Goal: Task Accomplishment & Management: Use online tool/utility

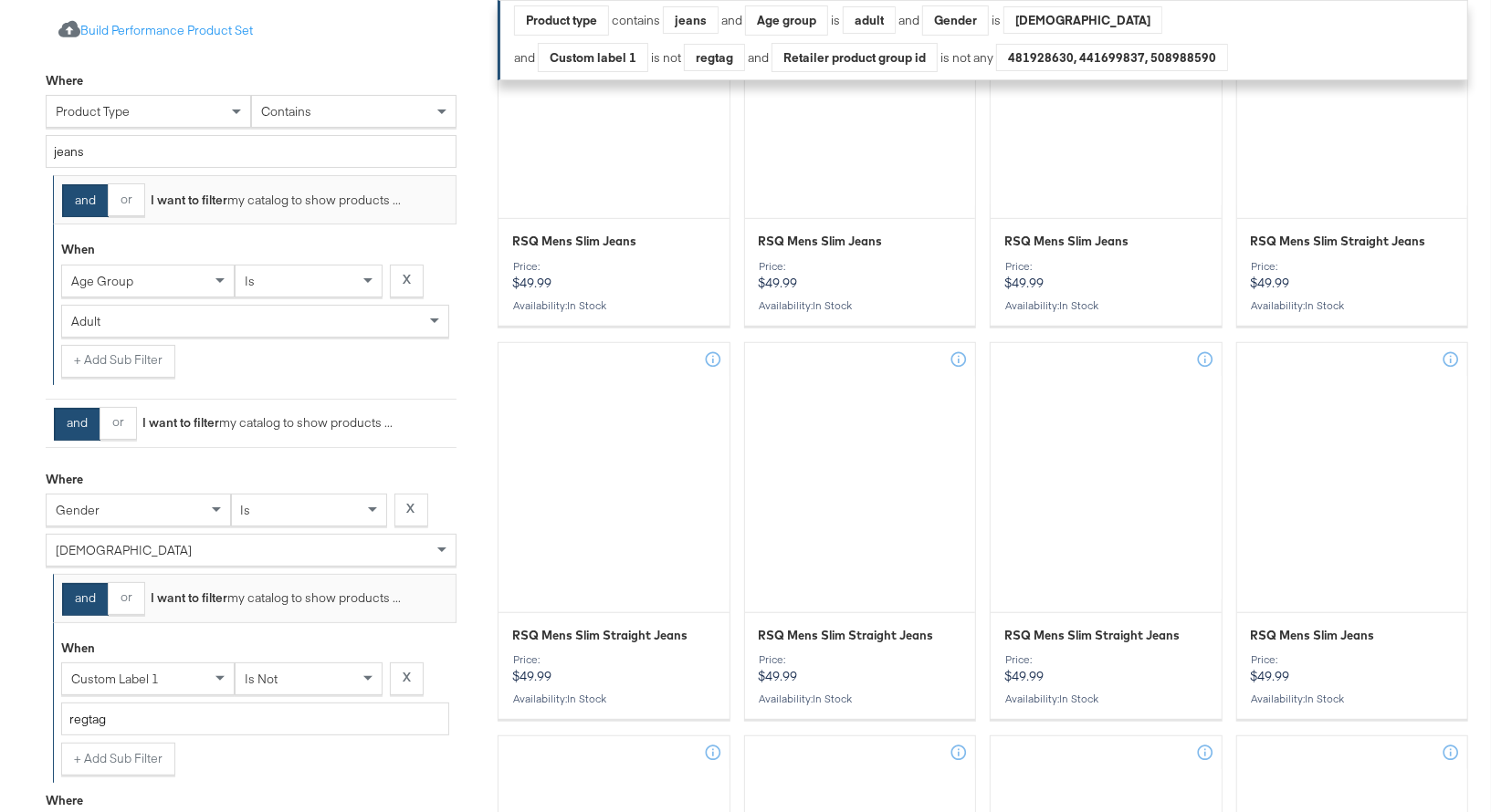
scroll to position [564, 0]
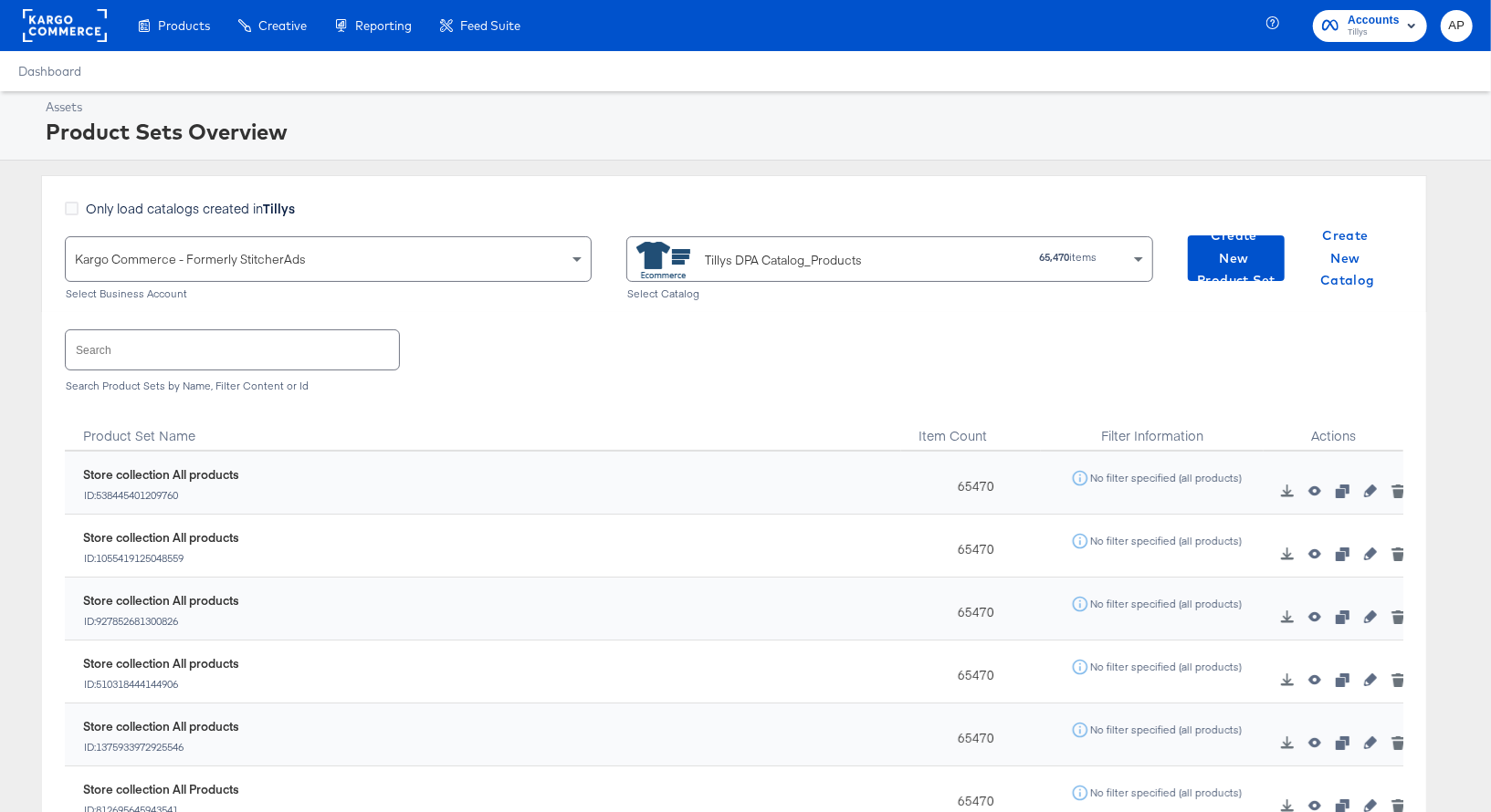
click at [160, 343] on input "text" at bounding box center [232, 350] width 333 height 39
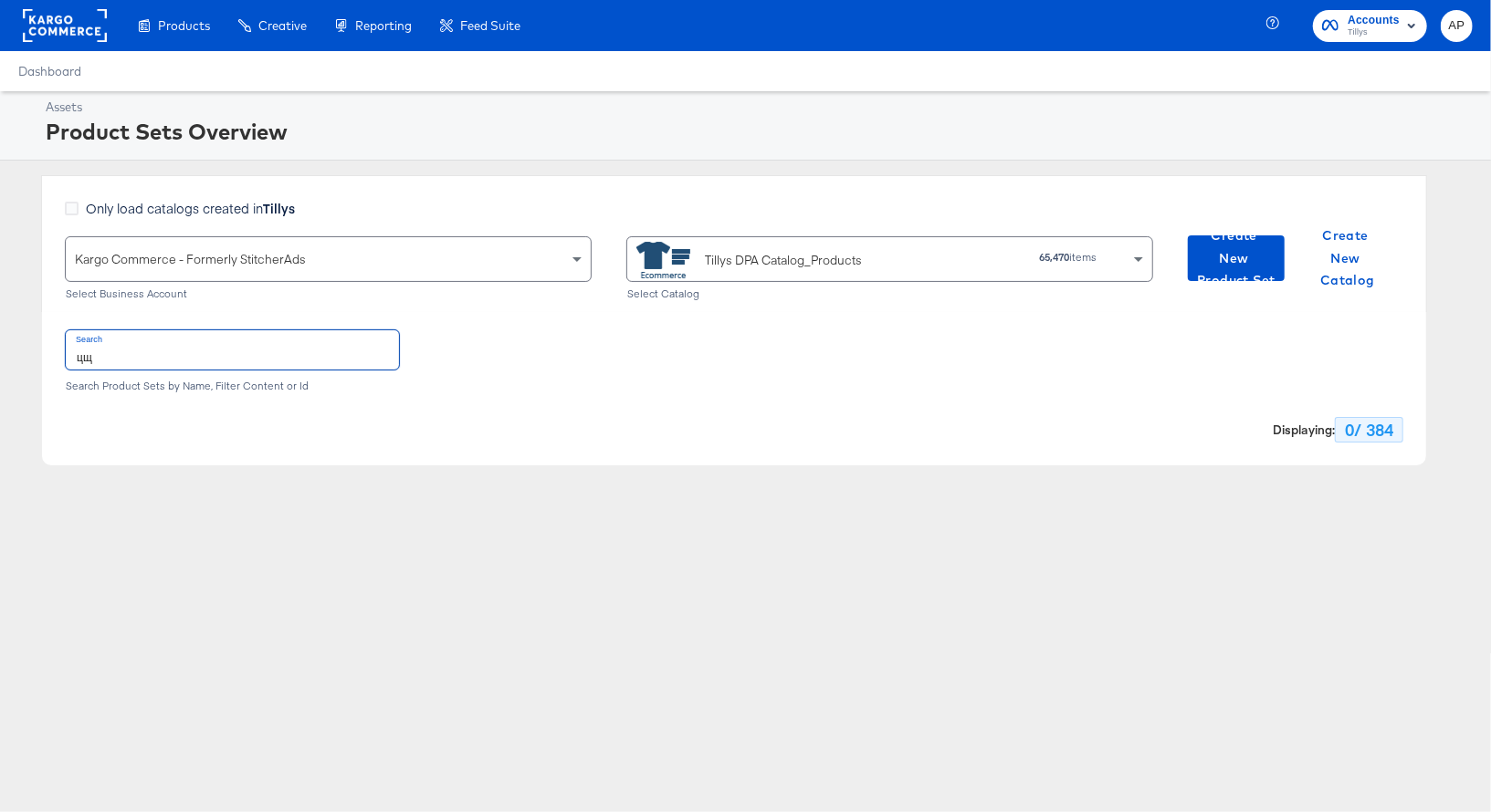
type input "ц"
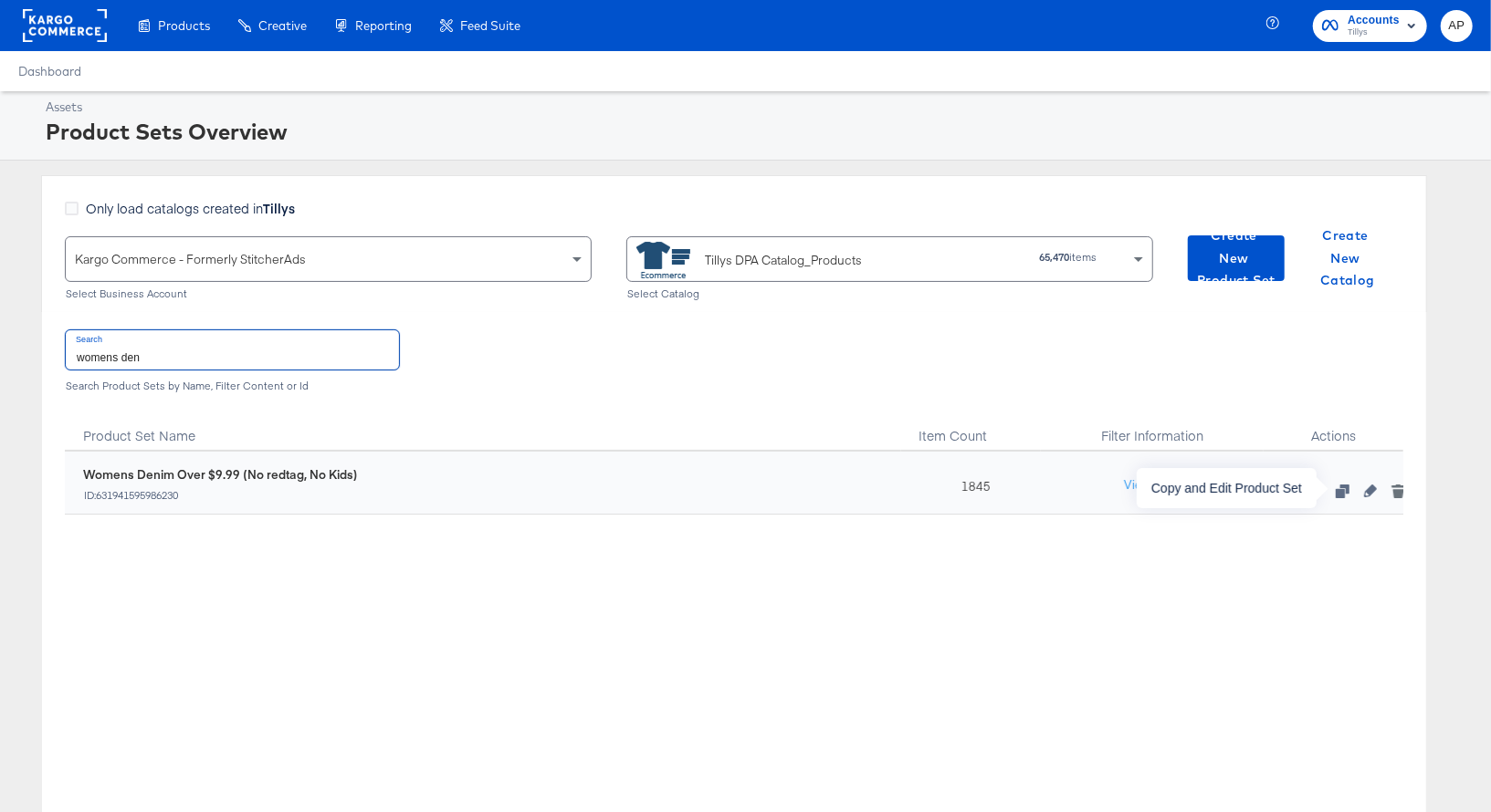
type input "womens den"
click at [1345, 490] on icon "button" at bounding box center [1341, 491] width 13 height 13
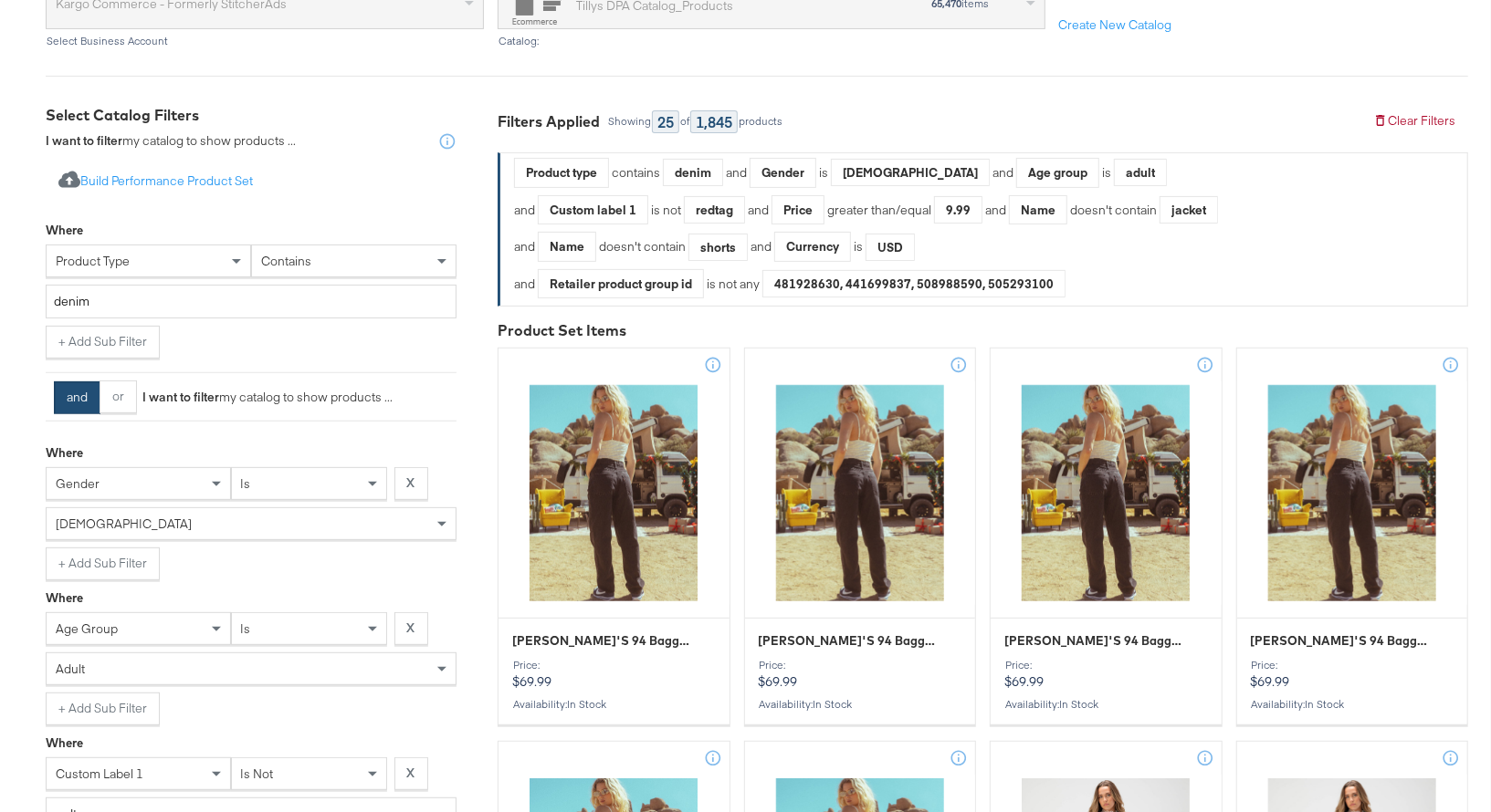
scroll to position [243, 0]
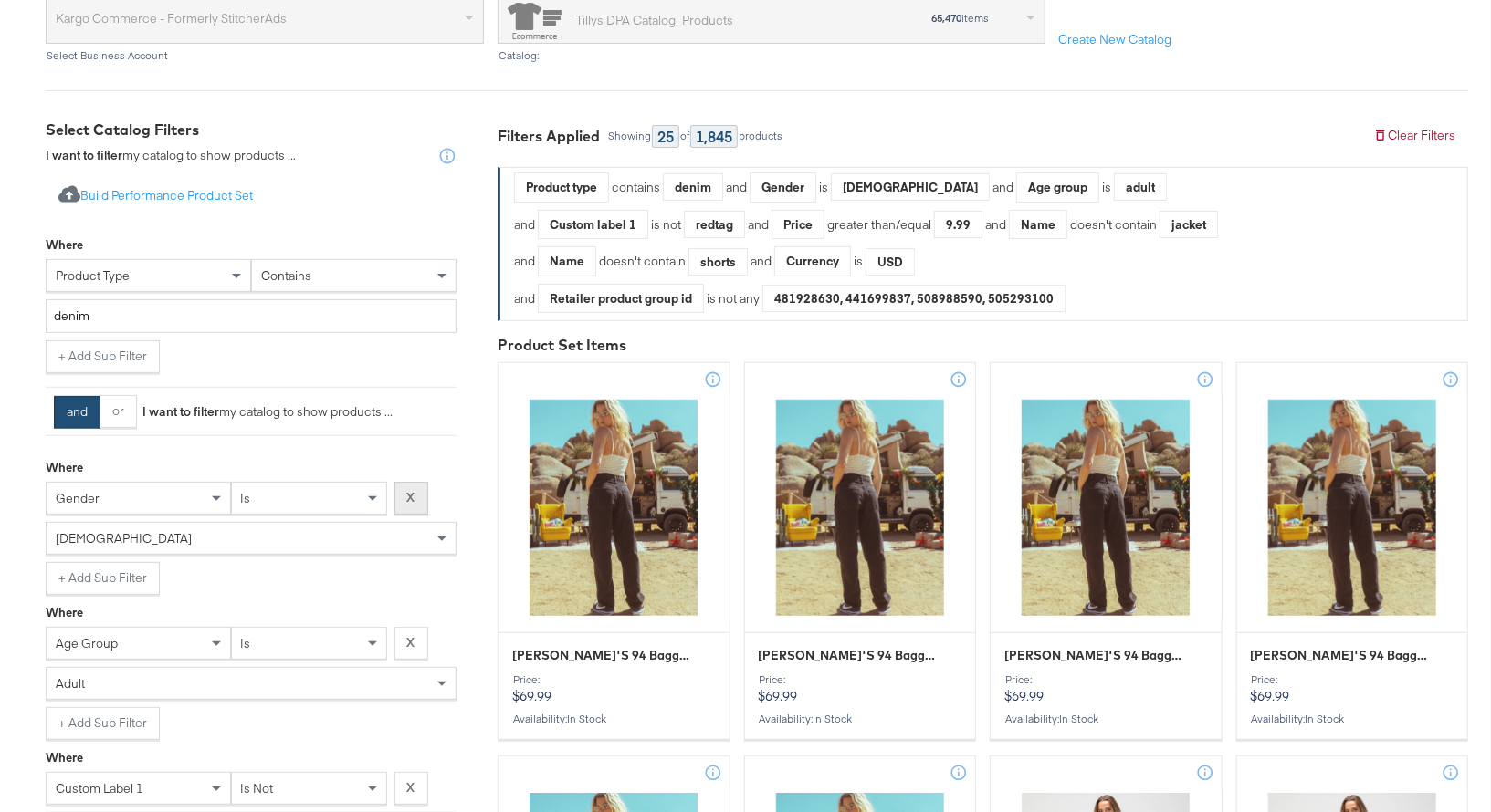
click at [416, 491] on button "X" at bounding box center [411, 498] width 34 height 33
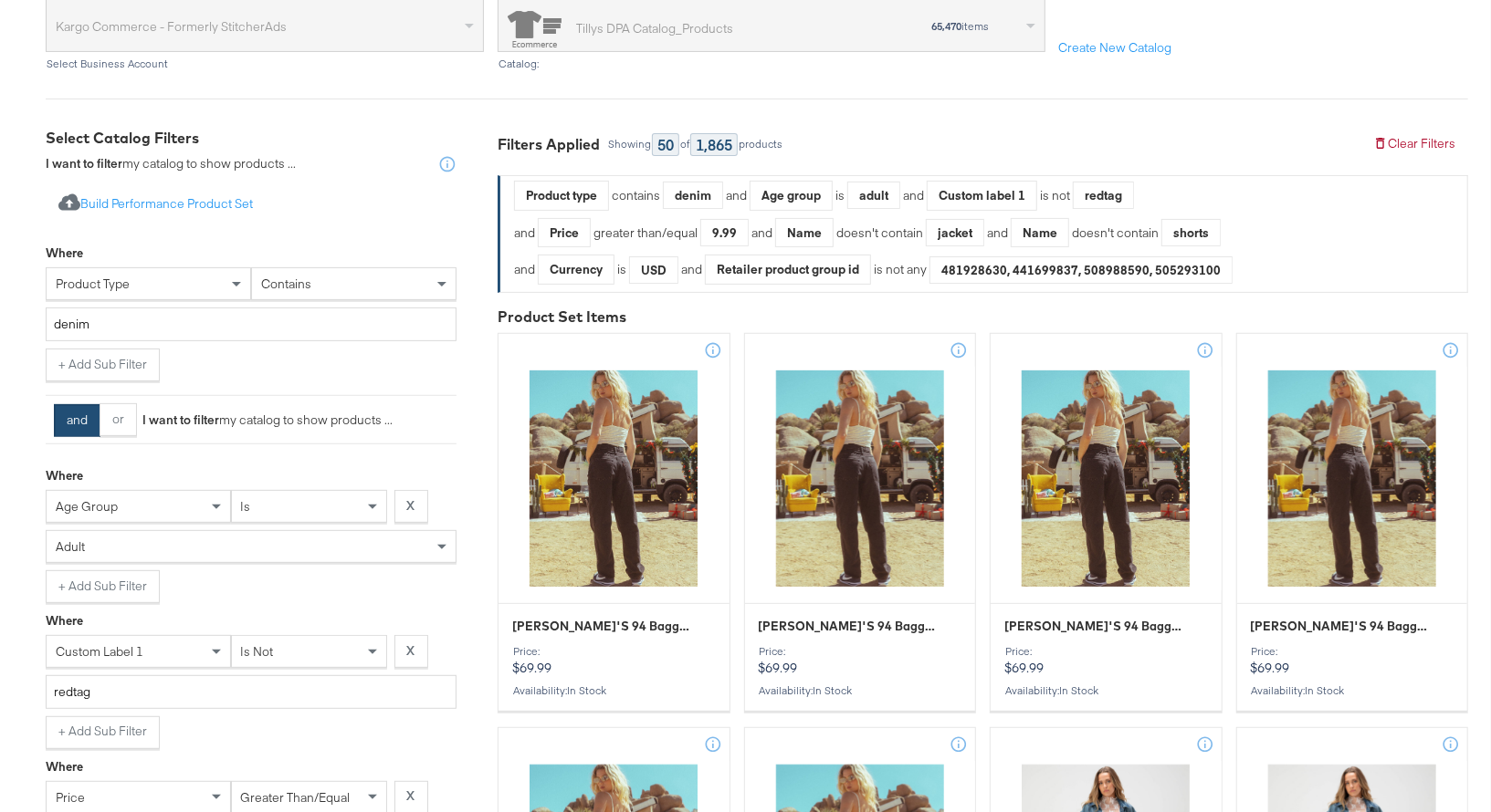
scroll to position [247, 0]
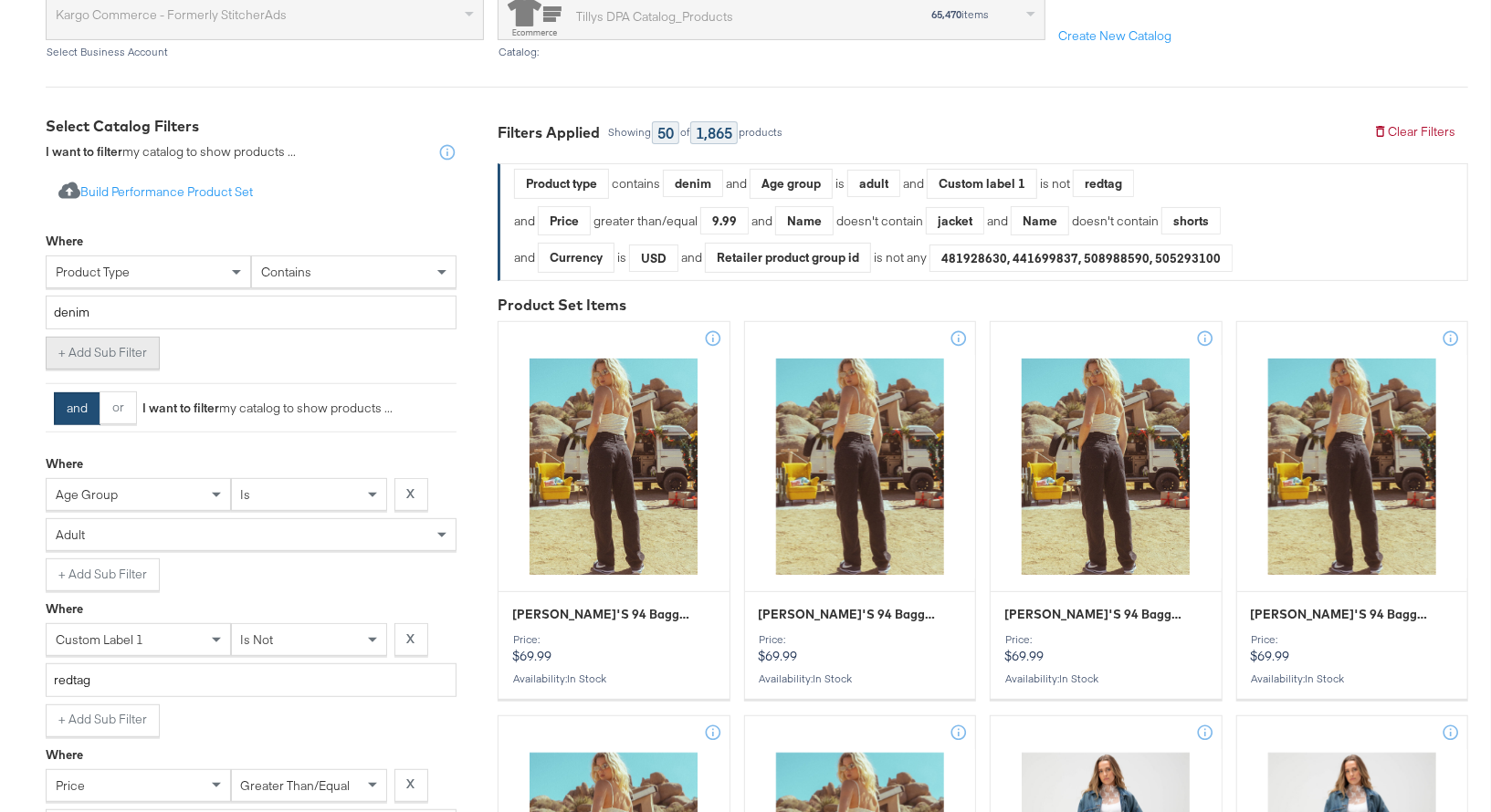
click at [99, 351] on button "+ Add Sub Filter" at bounding box center [102, 353] width 114 height 33
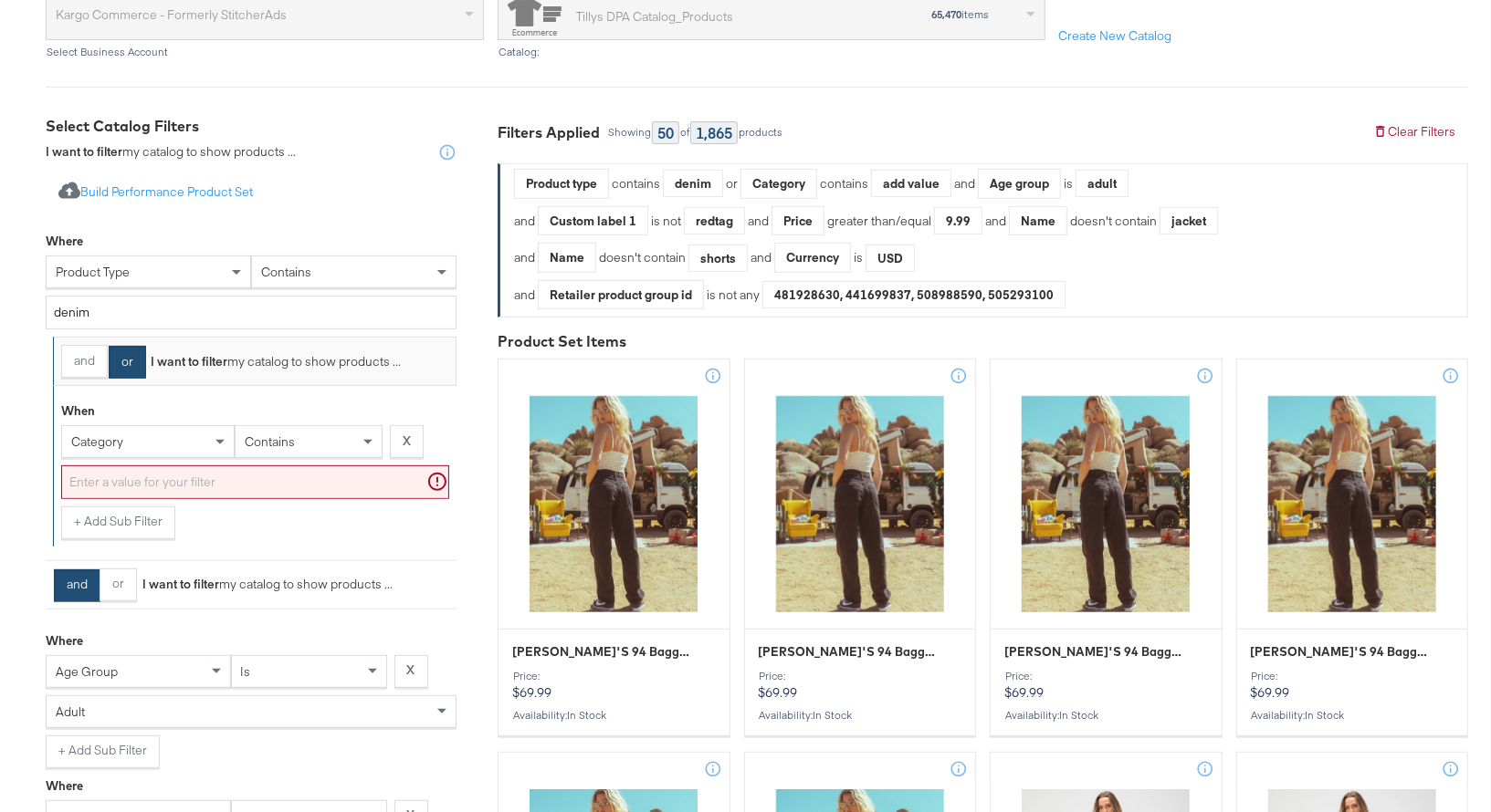
click at [115, 436] on span "category" at bounding box center [96, 441] width 52 height 17
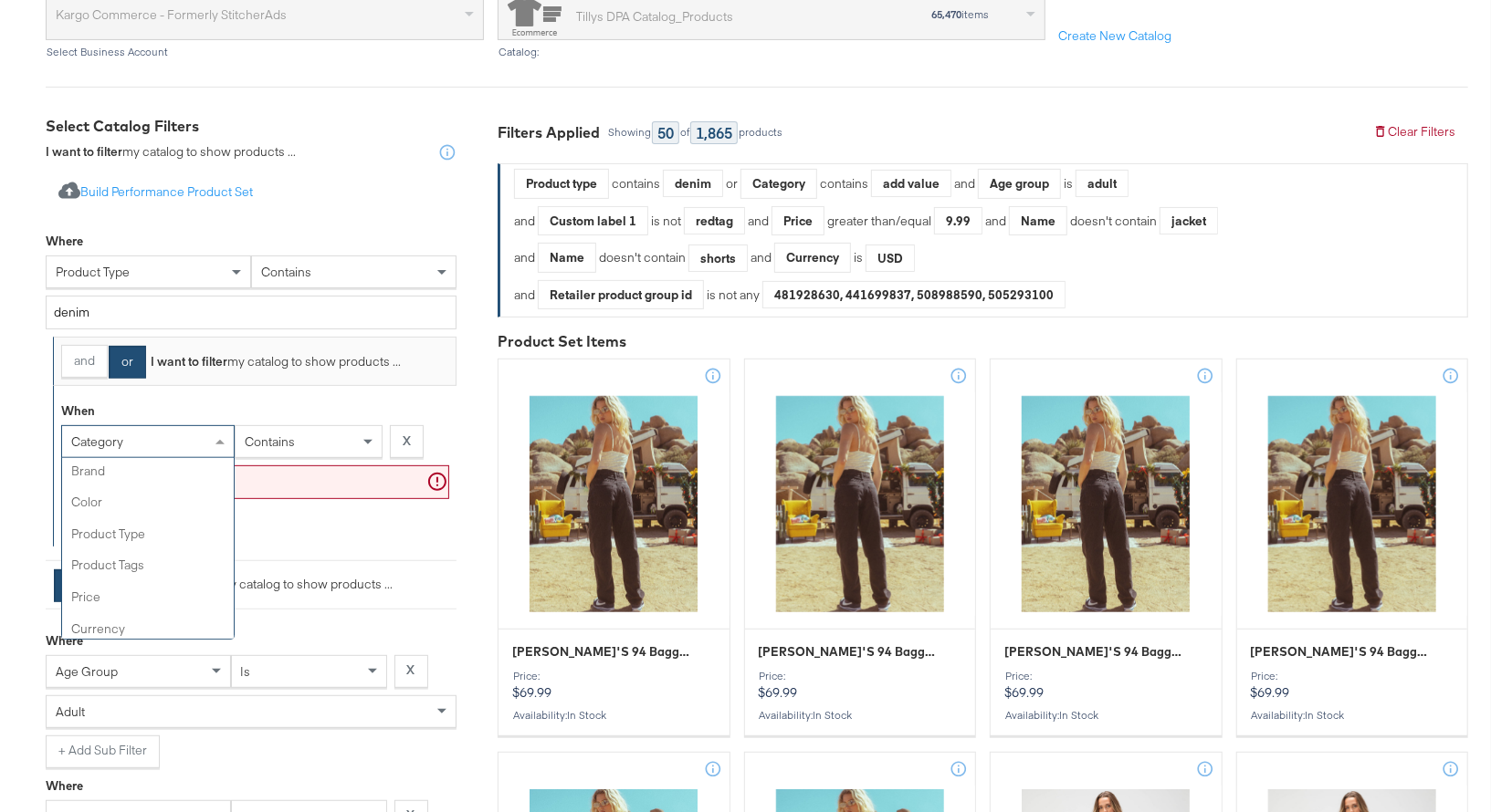
scroll to position [105, 0]
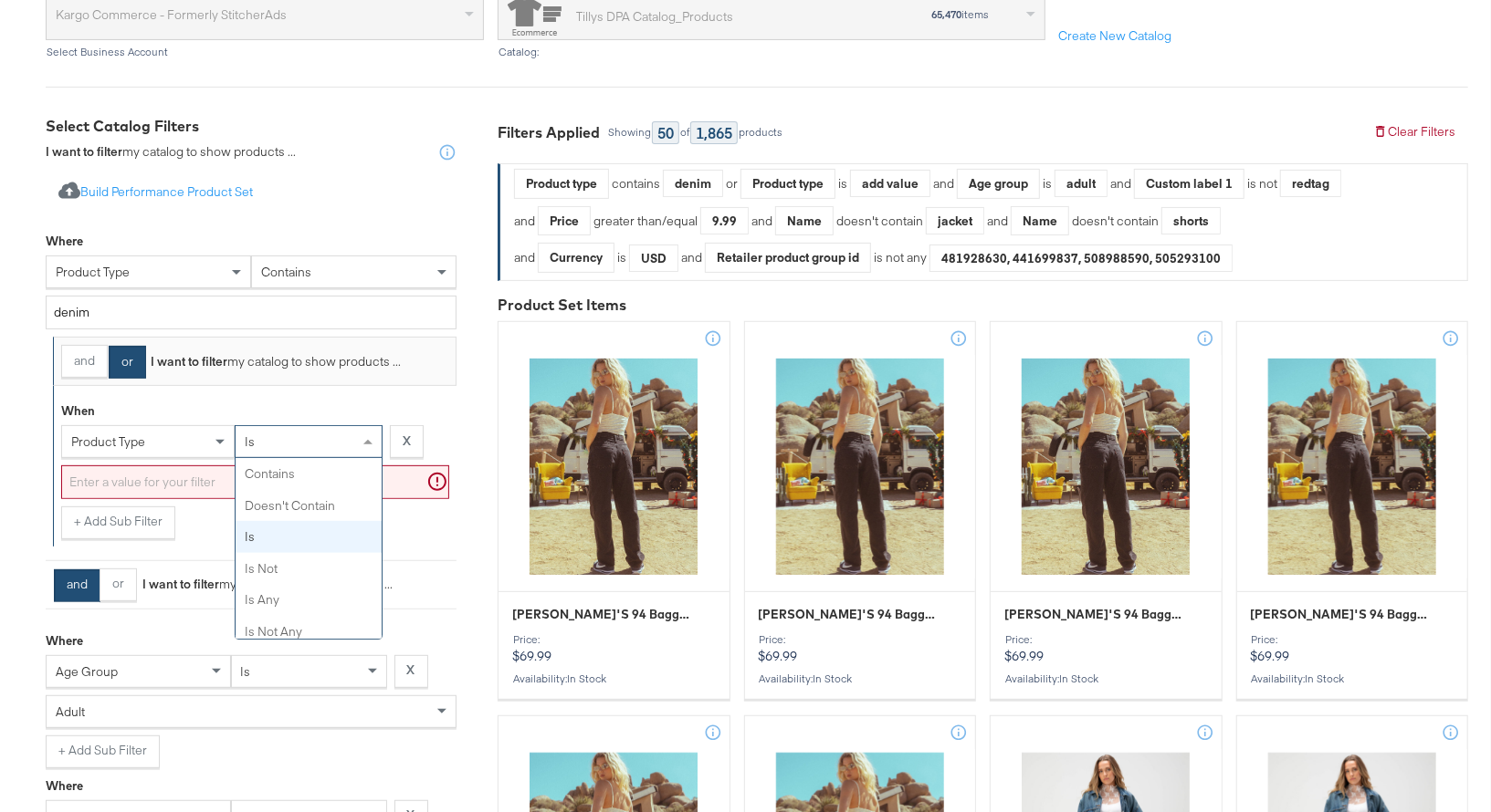
click at [299, 443] on div "is" at bounding box center [309, 442] width 146 height 31
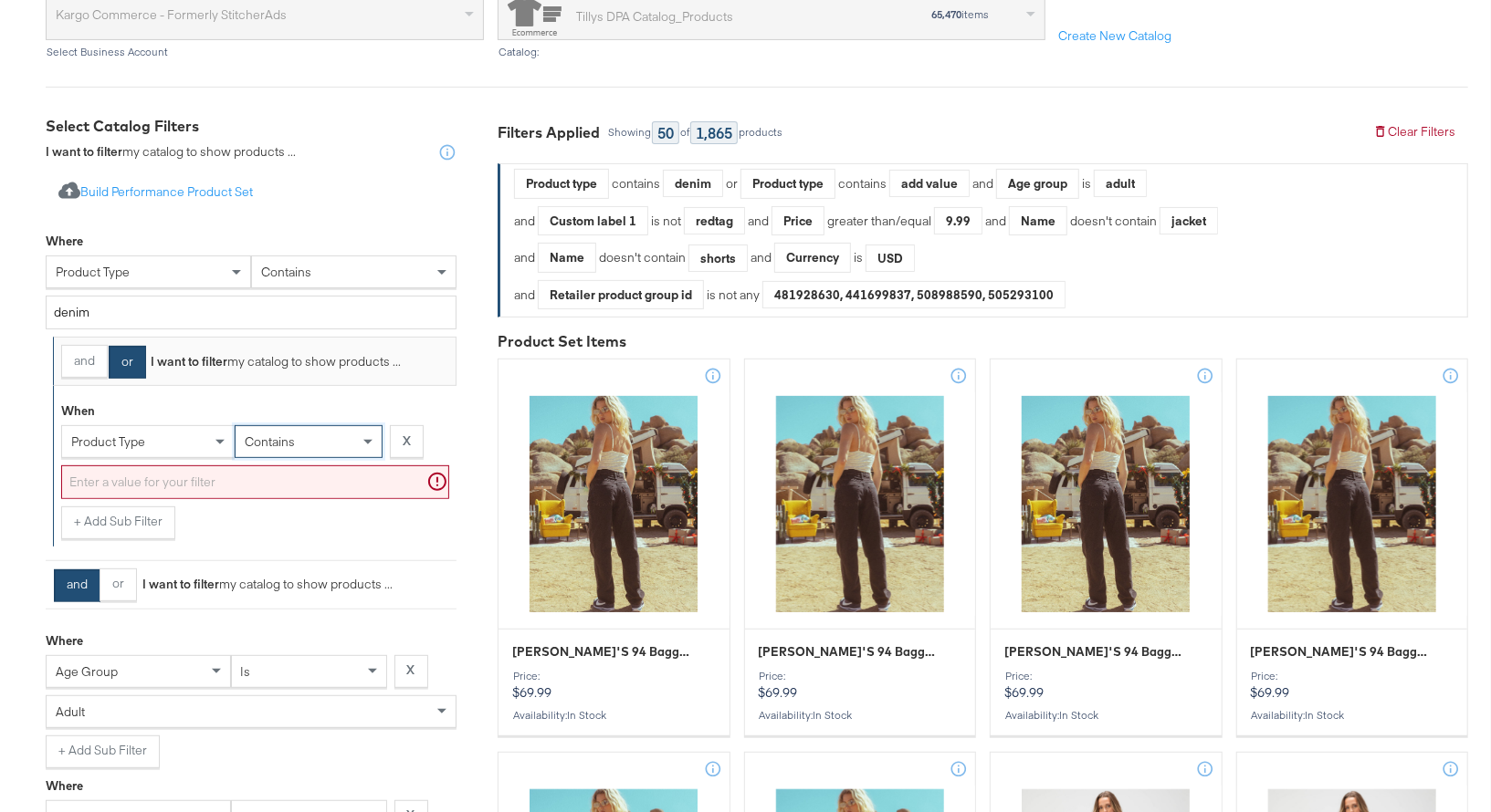
click at [128, 483] on input "text" at bounding box center [255, 482] width 388 height 34
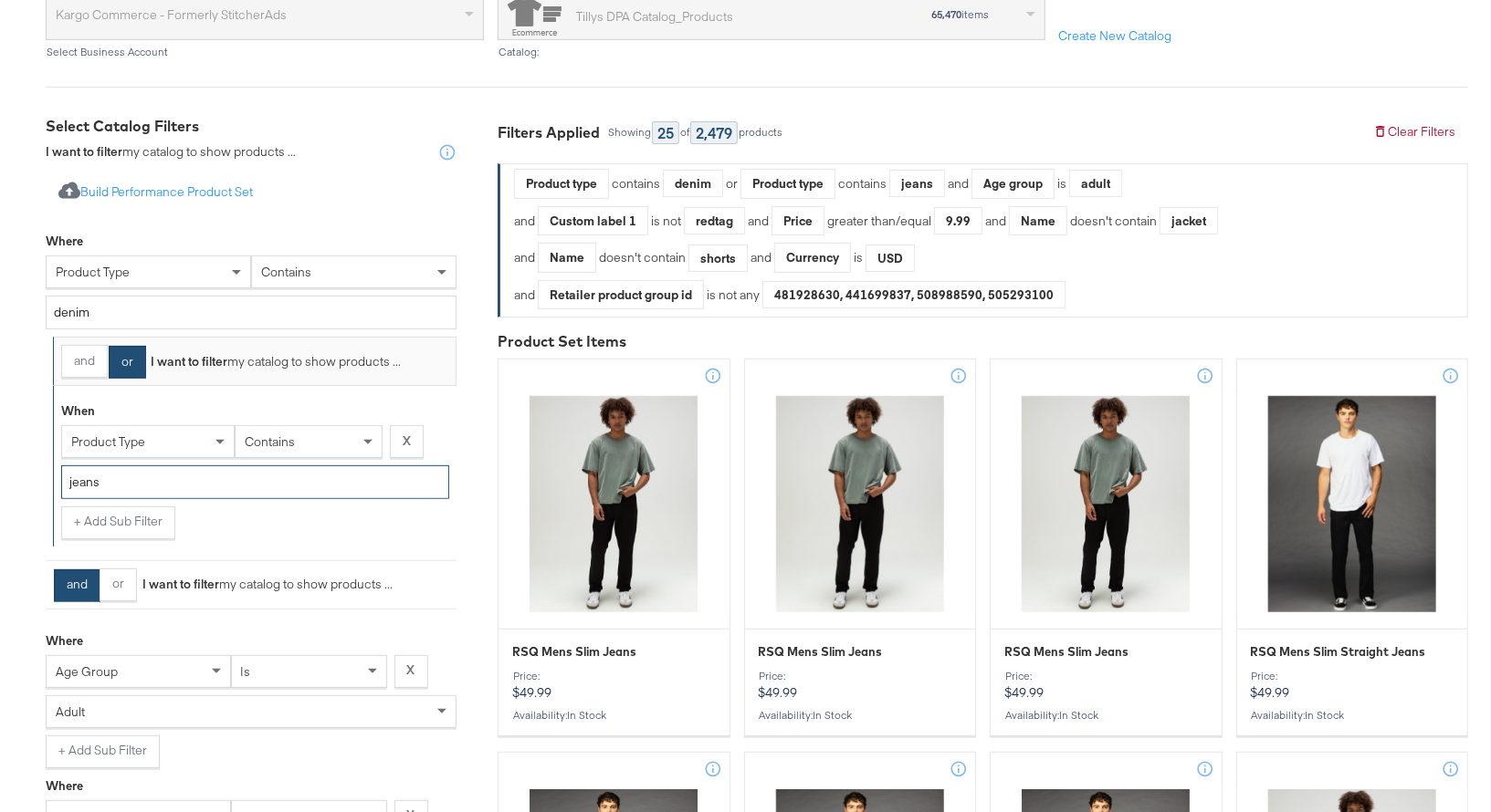
type input "jeans"
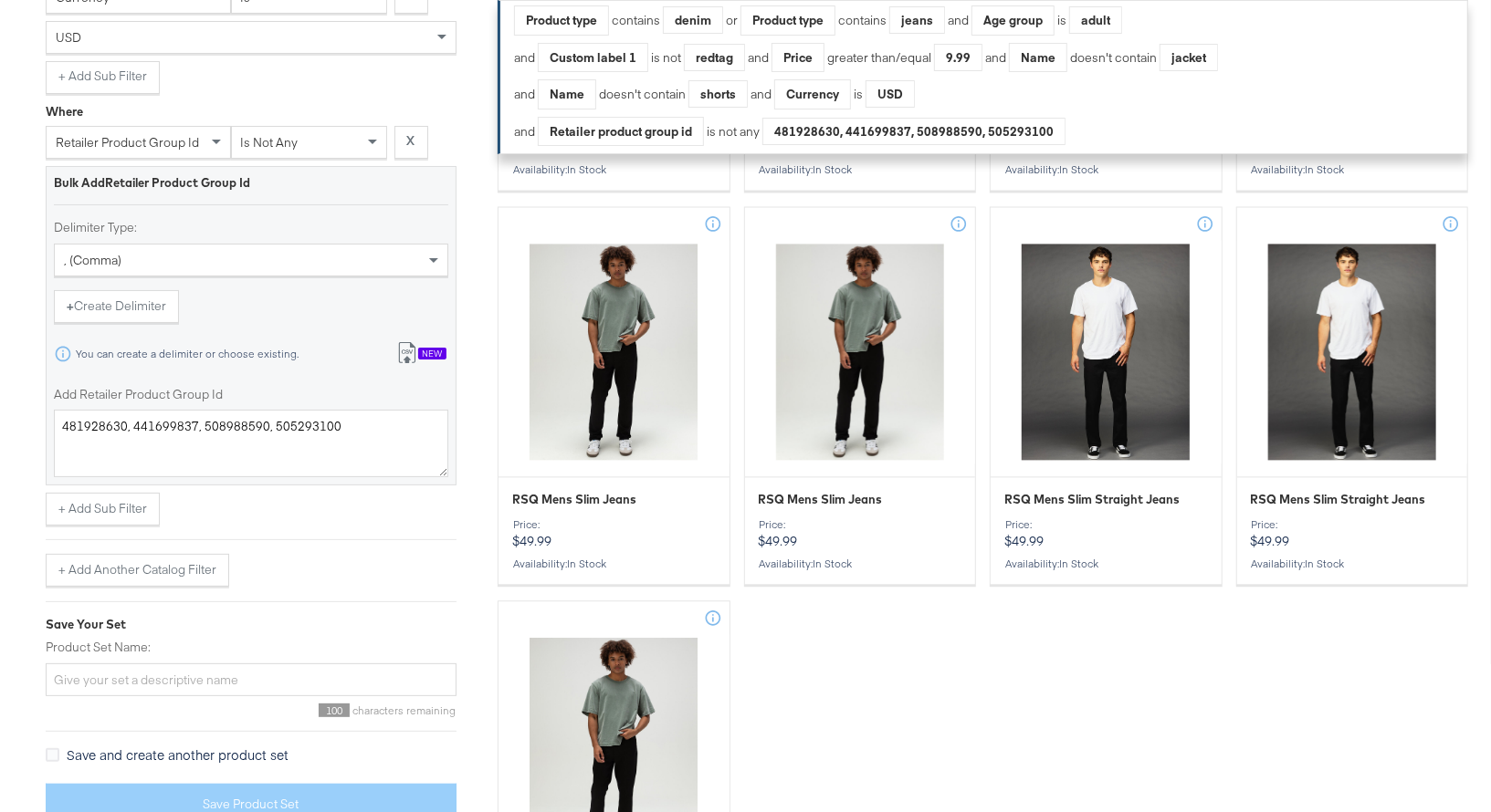
scroll to position [2356, 0]
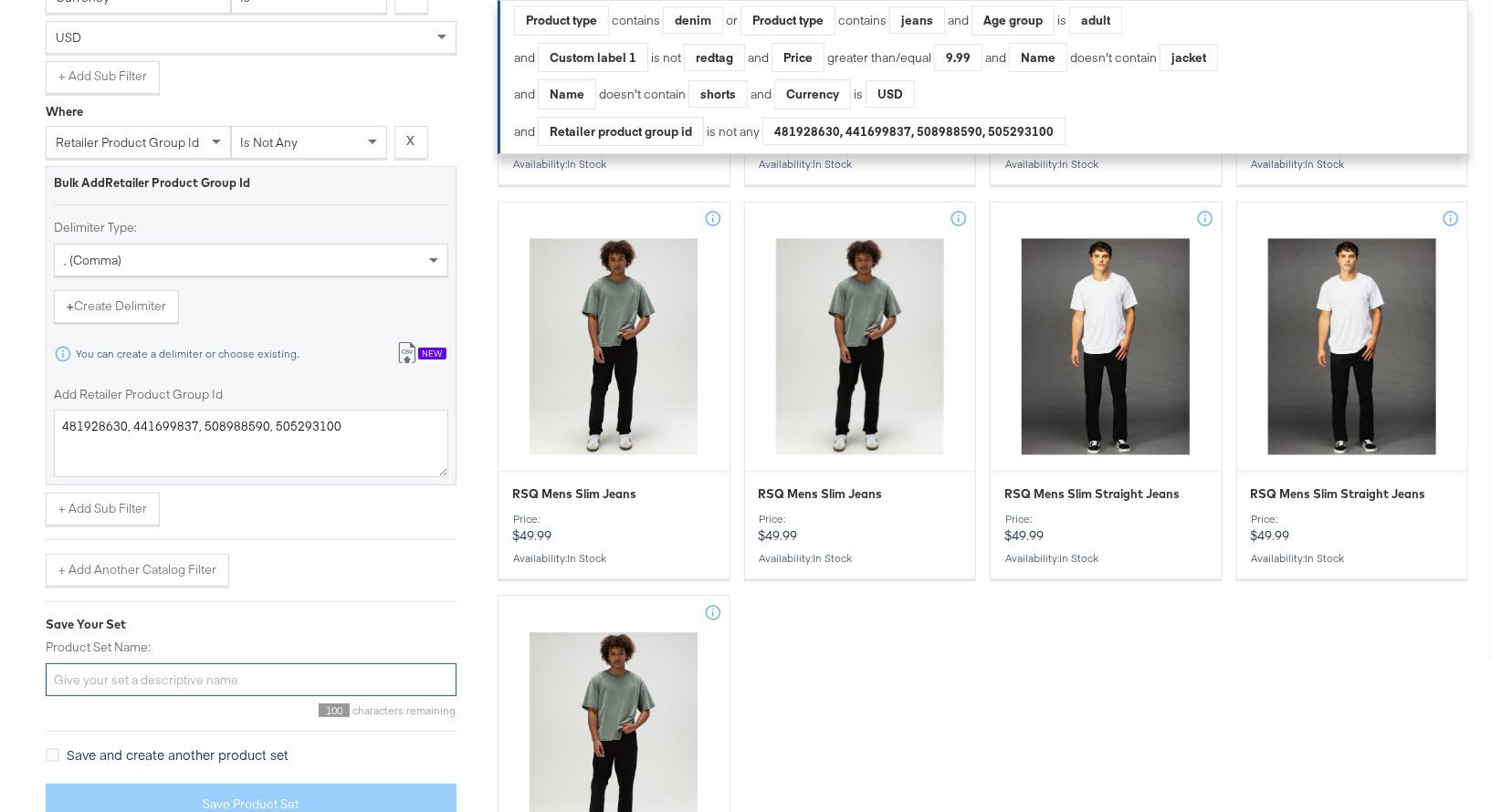
click at [81, 672] on input "Product Set Name:" at bounding box center [251, 680] width 411 height 34
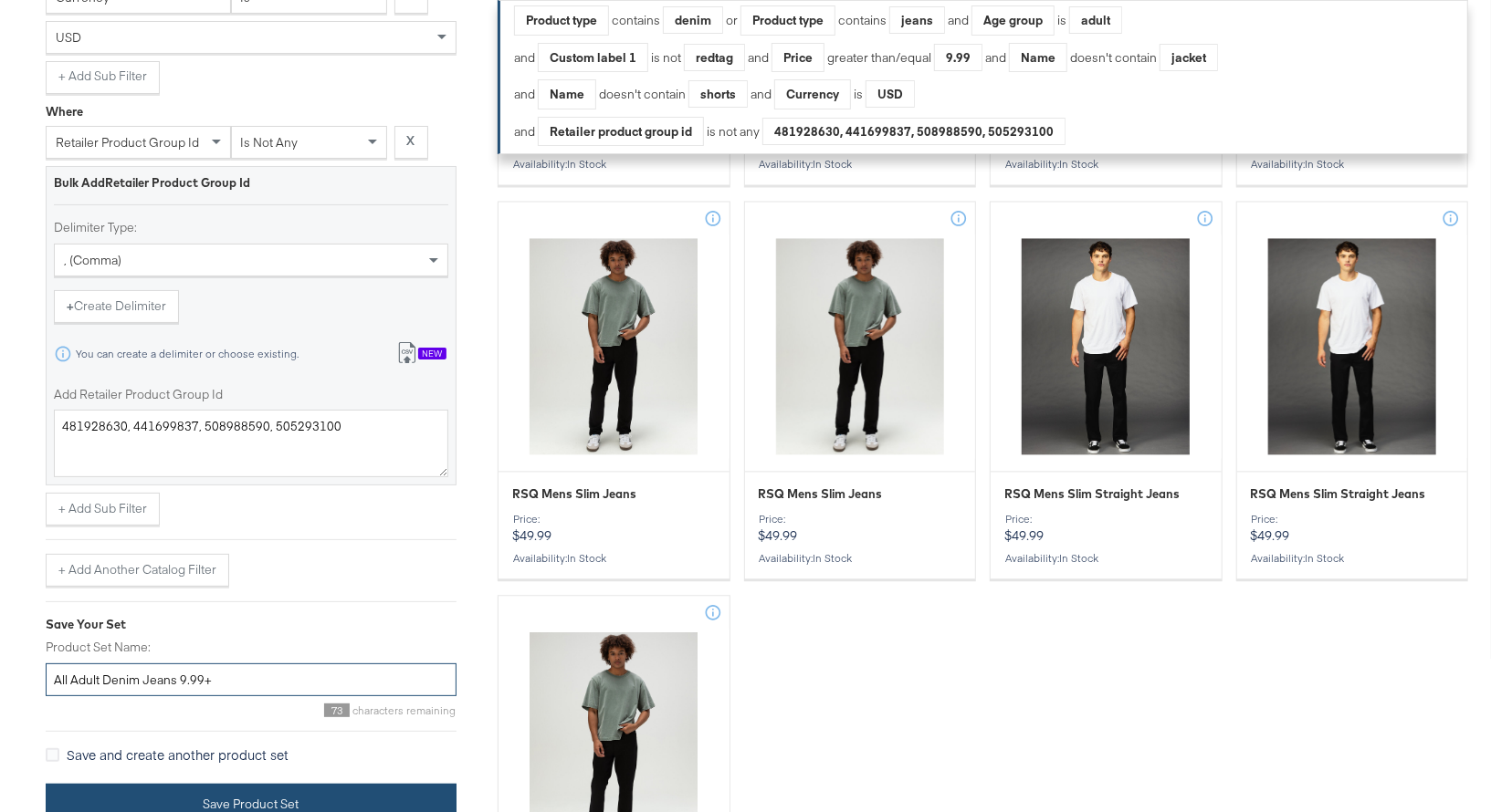
type input "All Adult Denim Jeans 9.99+"
click at [285, 791] on button "Save Product Set" at bounding box center [251, 804] width 411 height 41
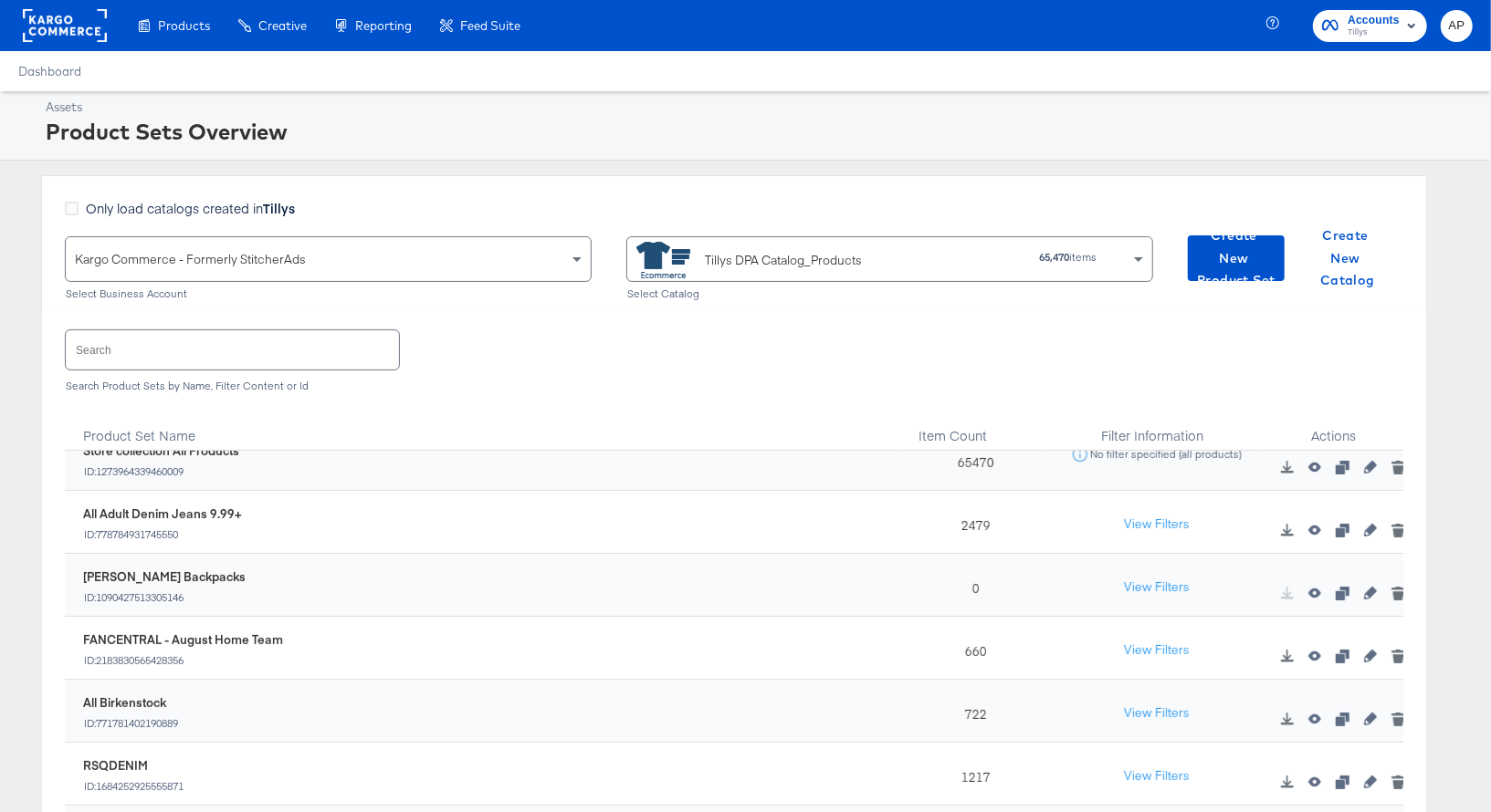
scroll to position [414, 0]
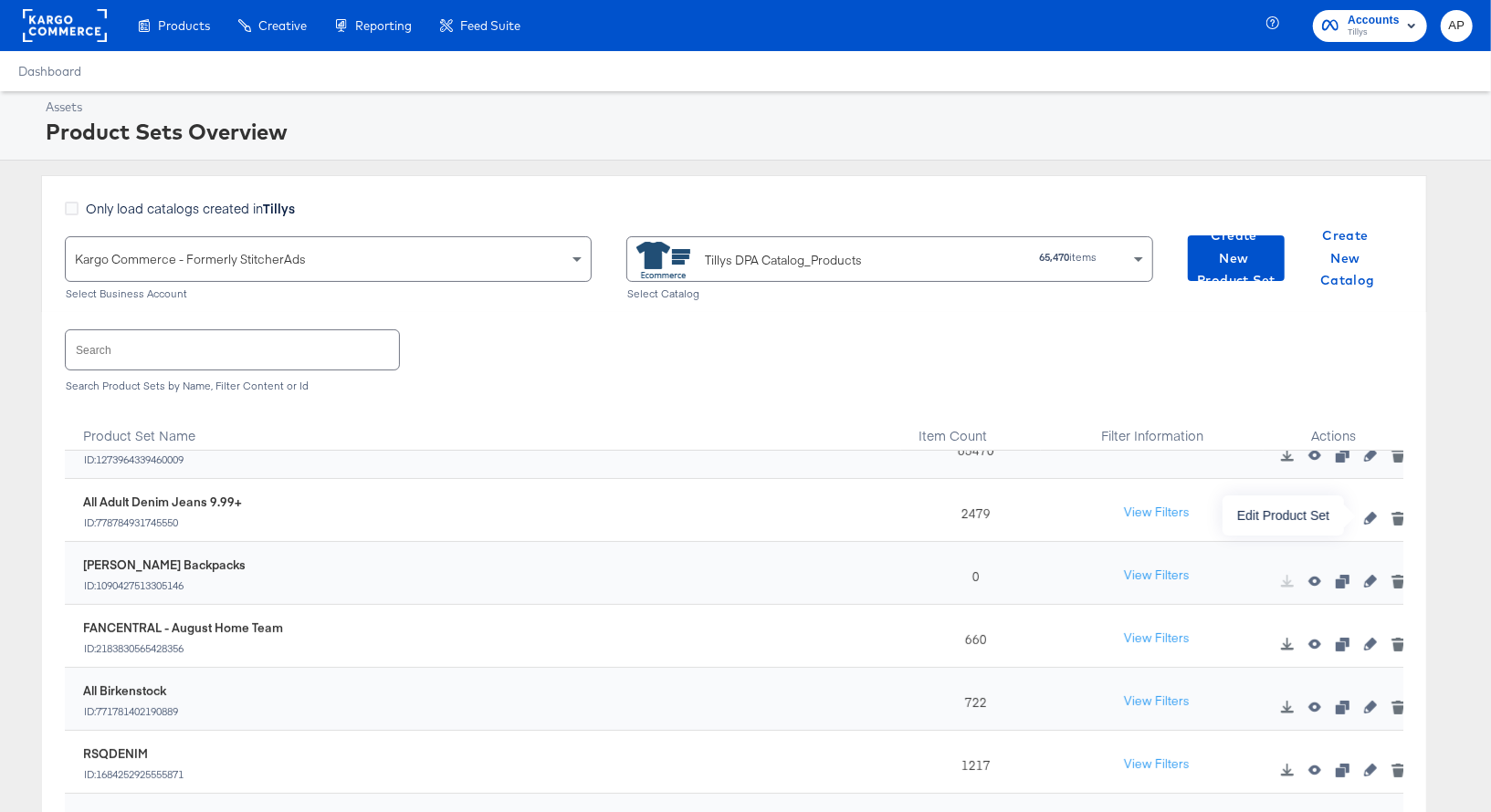
click at [1371, 520] on icon "button" at bounding box center [1369, 518] width 13 height 13
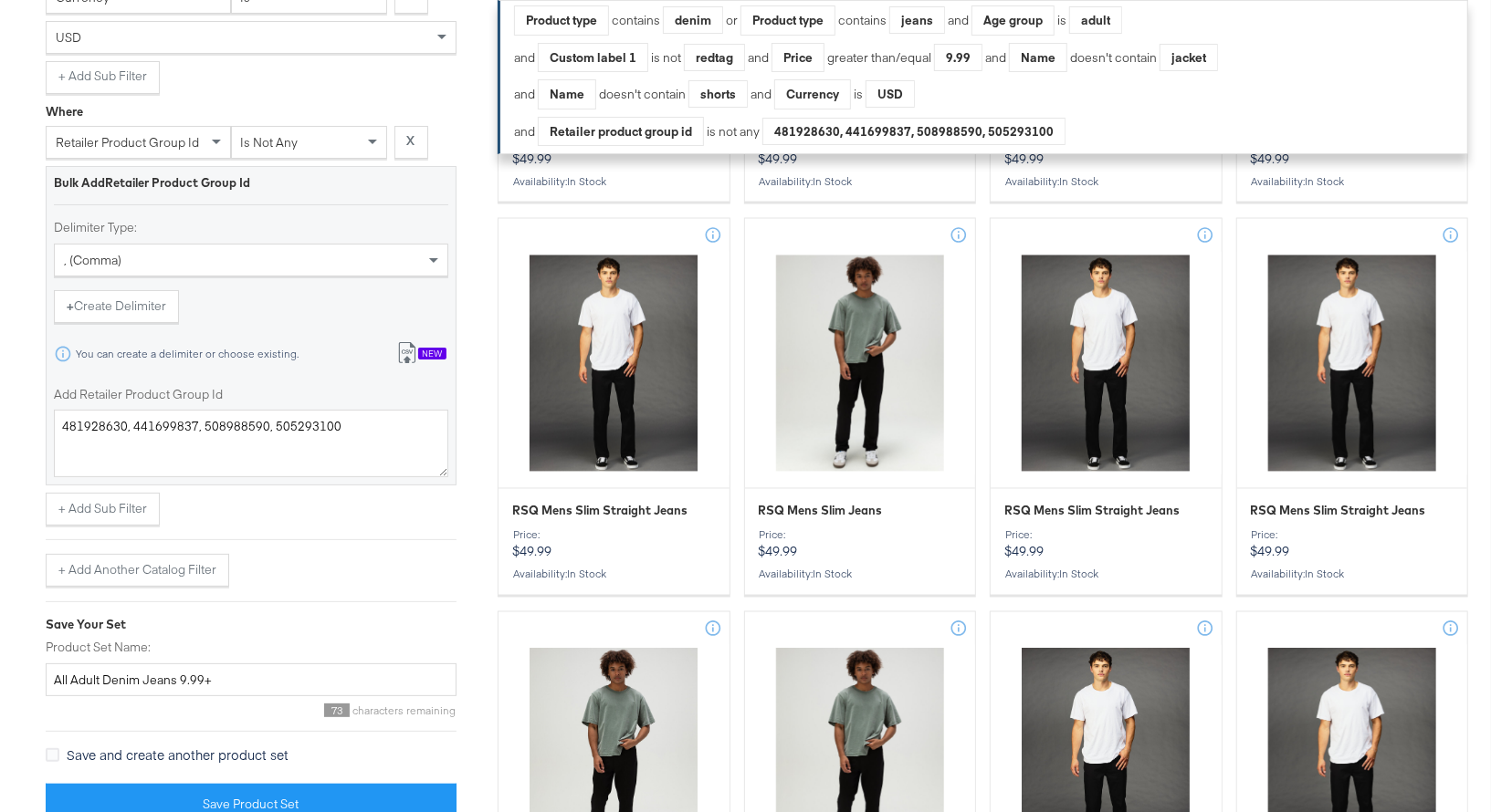
scroll to position [1964, 0]
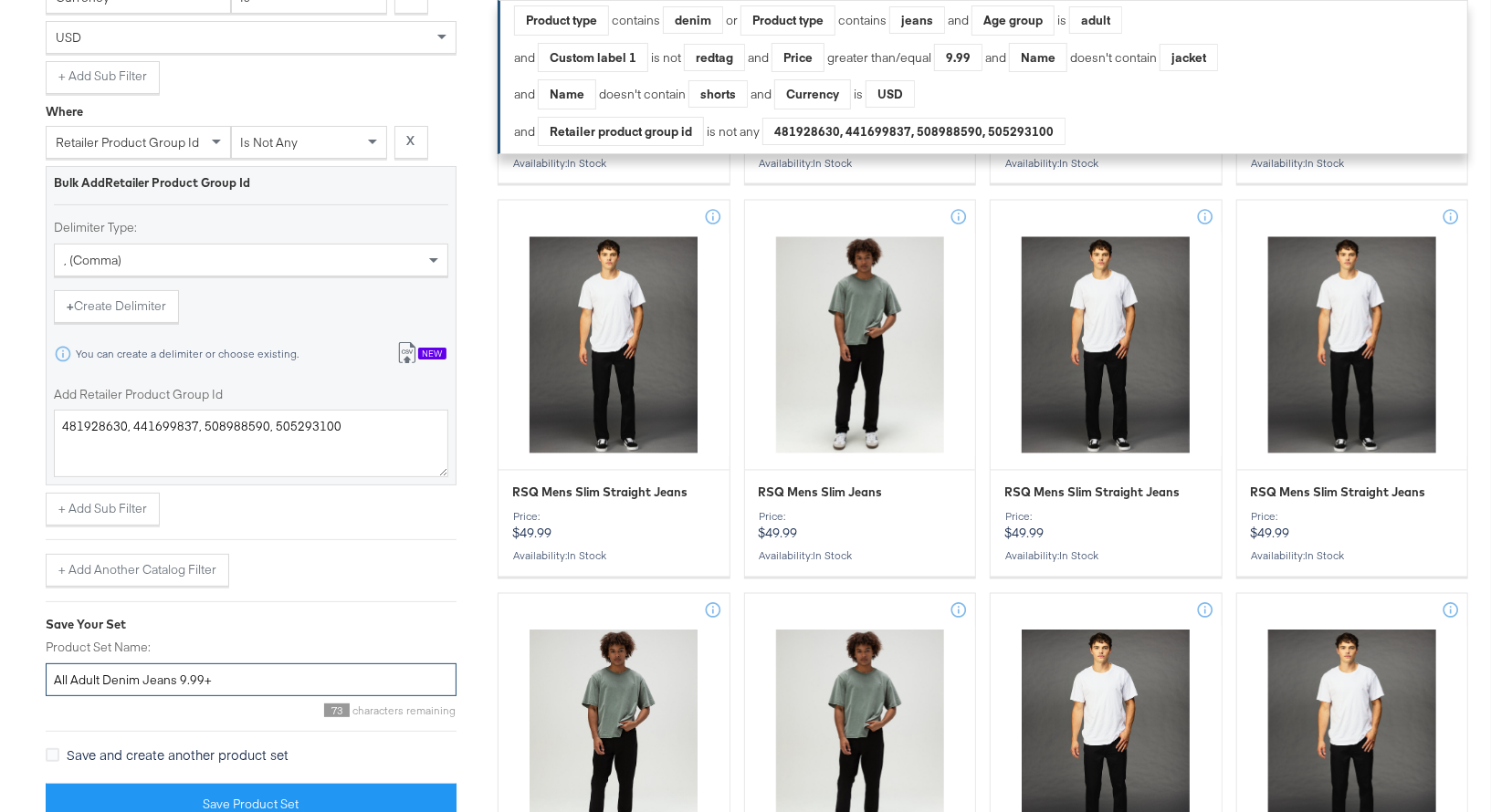
click at [75, 672] on input "All Adult Denim Jeans 9.99+" at bounding box center [251, 680] width 411 height 34
click at [145, 670] on input "All Denim Jeans 9.99+" at bounding box center [251, 680] width 411 height 34
paste input "Adult"
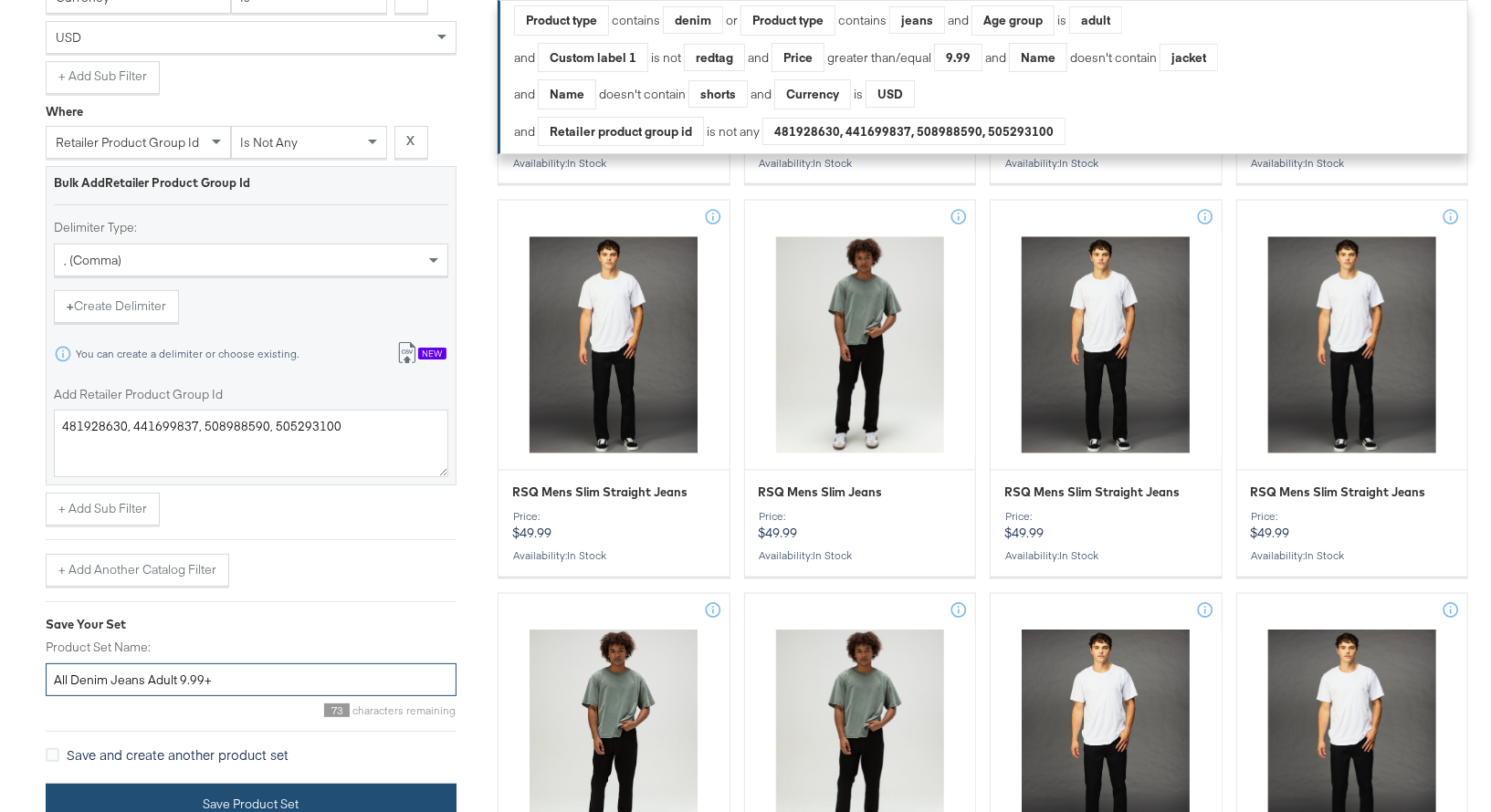
type input "All Denim Jeans Adult 9.99+"
click at [235, 786] on button "Save Product Set" at bounding box center [251, 804] width 411 height 41
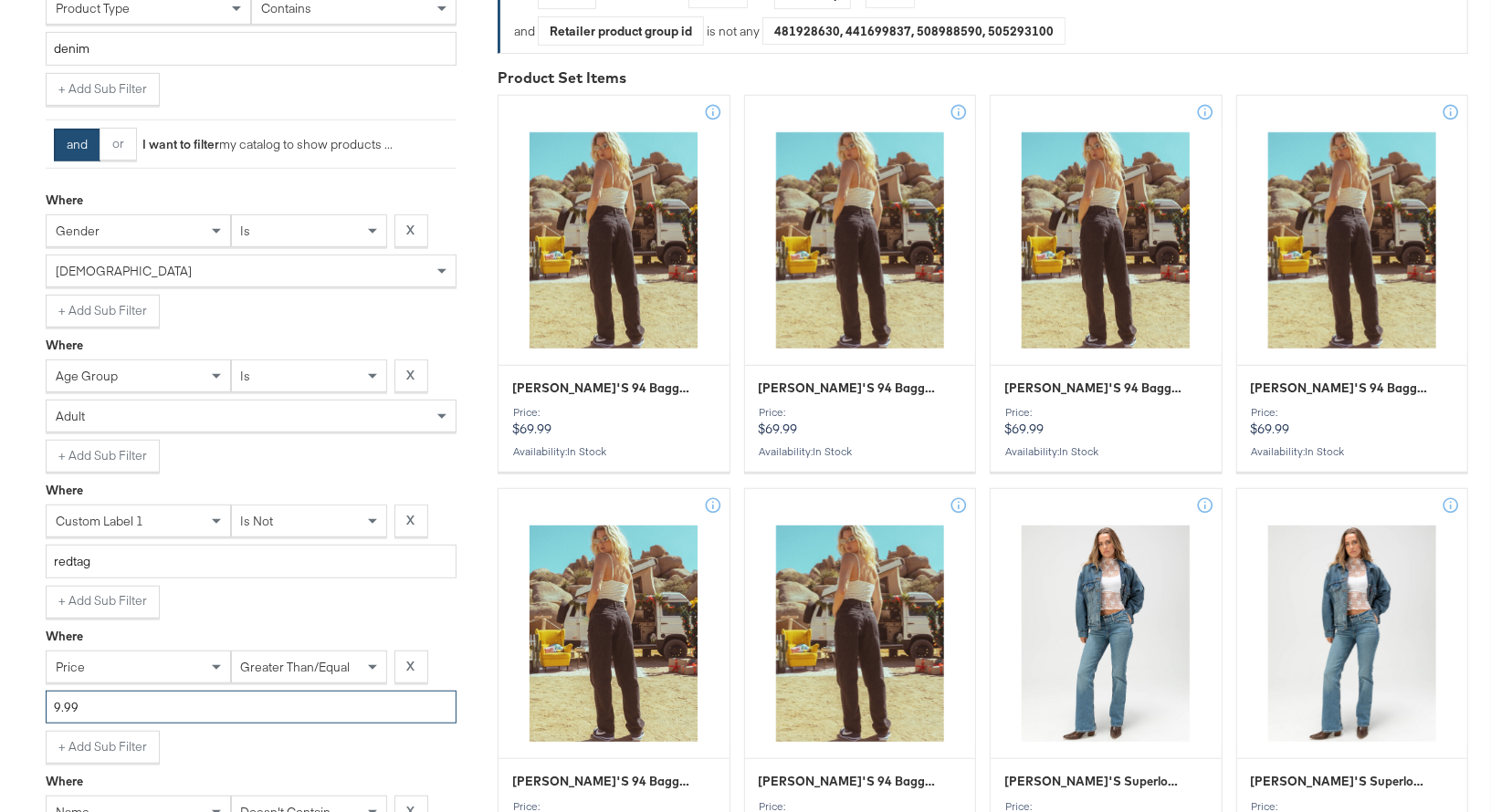
scroll to position [112, 0]
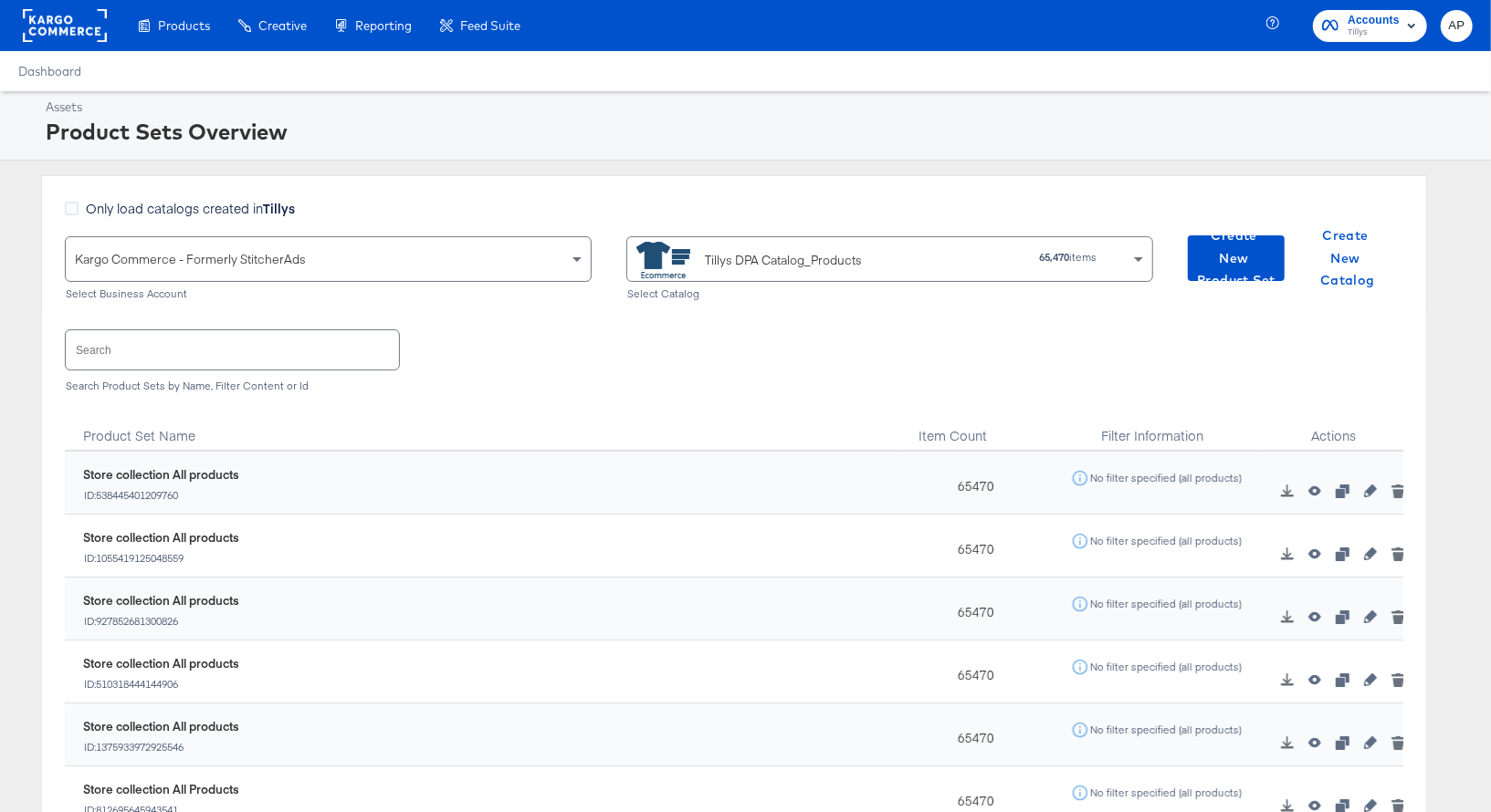
click at [116, 347] on input "text" at bounding box center [232, 350] width 333 height 39
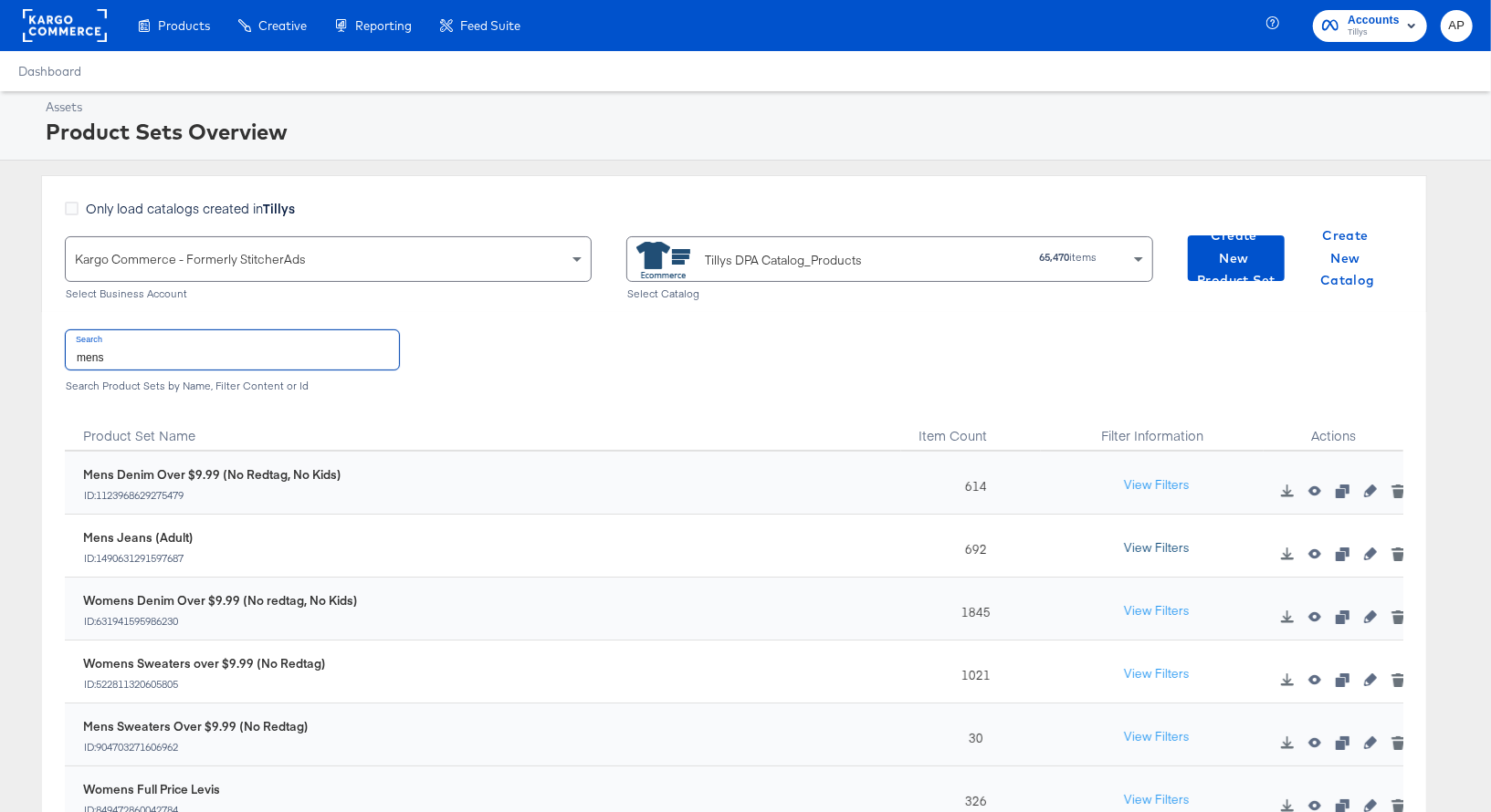
type input "mens"
click at [1147, 546] on button "View Filters" at bounding box center [1157, 548] width 92 height 33
